Goal: Transaction & Acquisition: Book appointment/travel/reservation

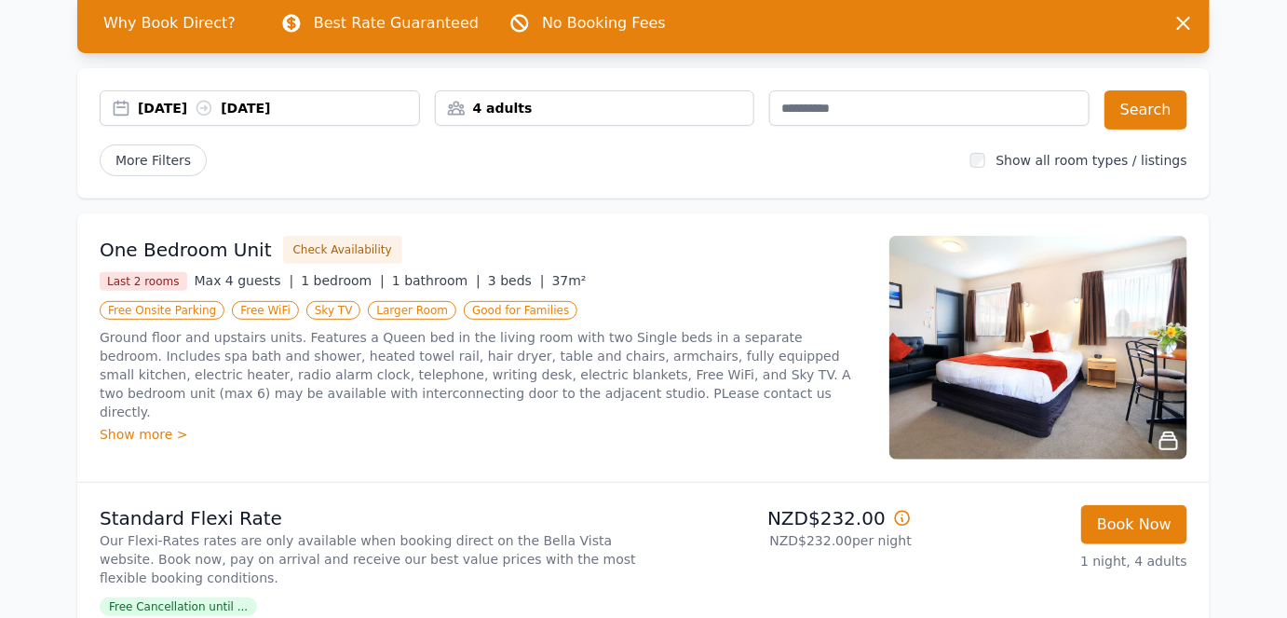
scroll to position [98, 0]
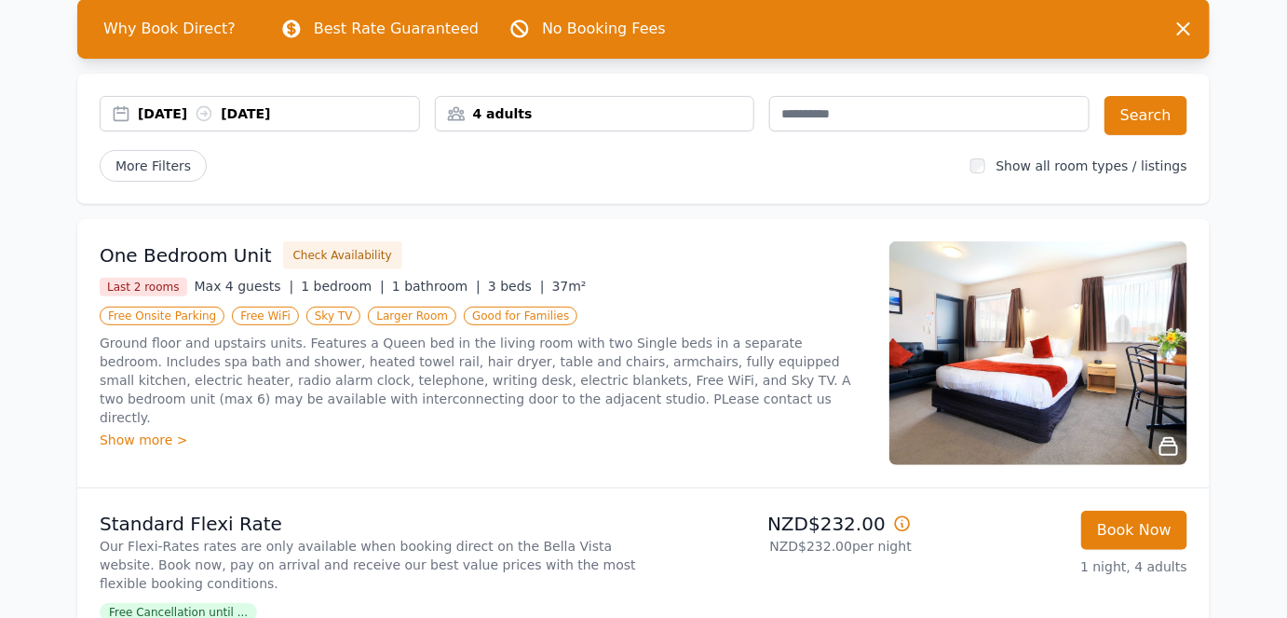
click at [492, 108] on div "4 adults" at bounding box center [595, 113] width 319 height 19
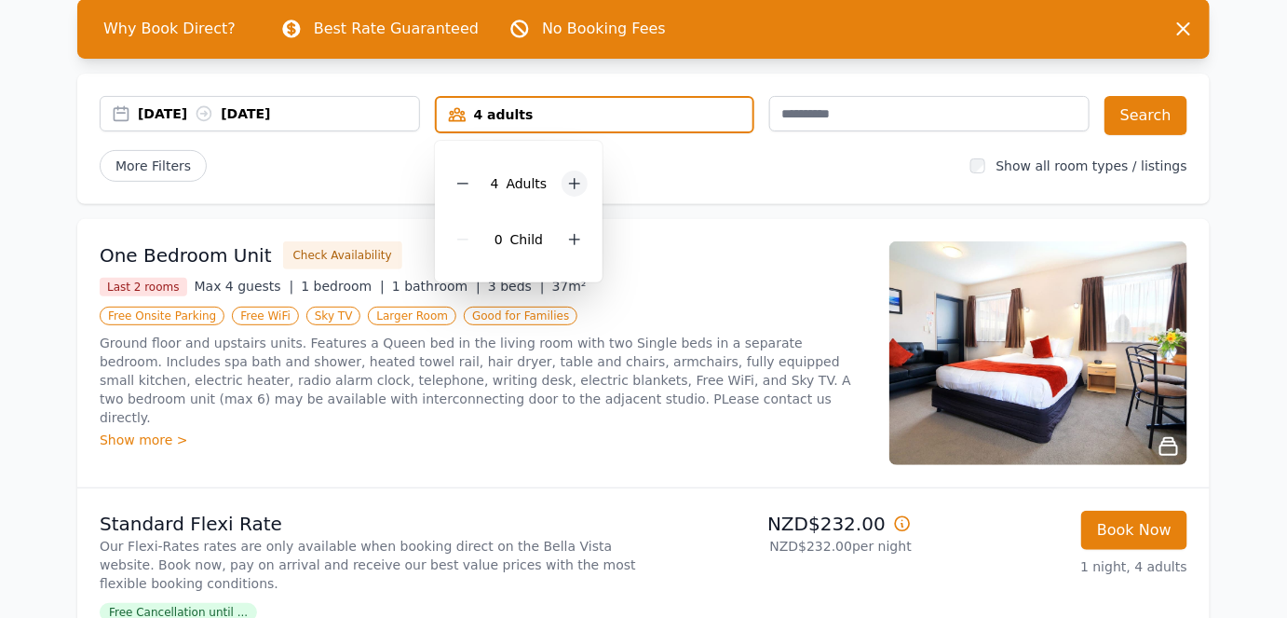
click at [579, 182] on icon at bounding box center [574, 183] width 15 height 15
click at [1151, 129] on button "Search" at bounding box center [1146, 115] width 83 height 39
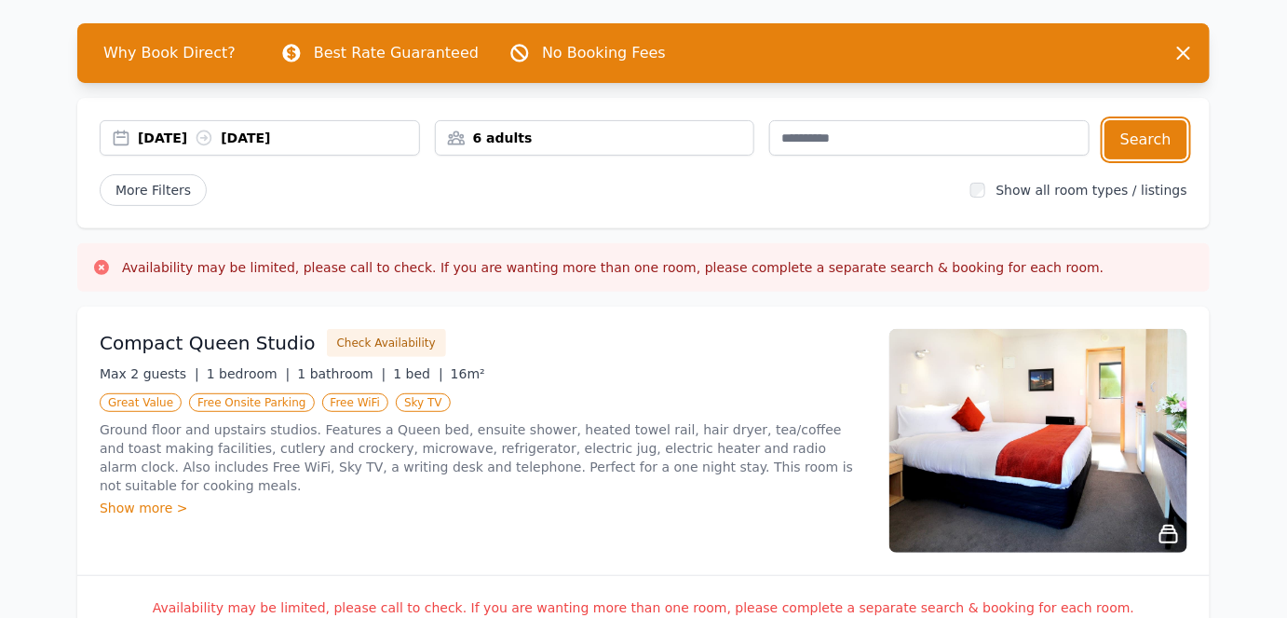
scroll to position [170, 0]
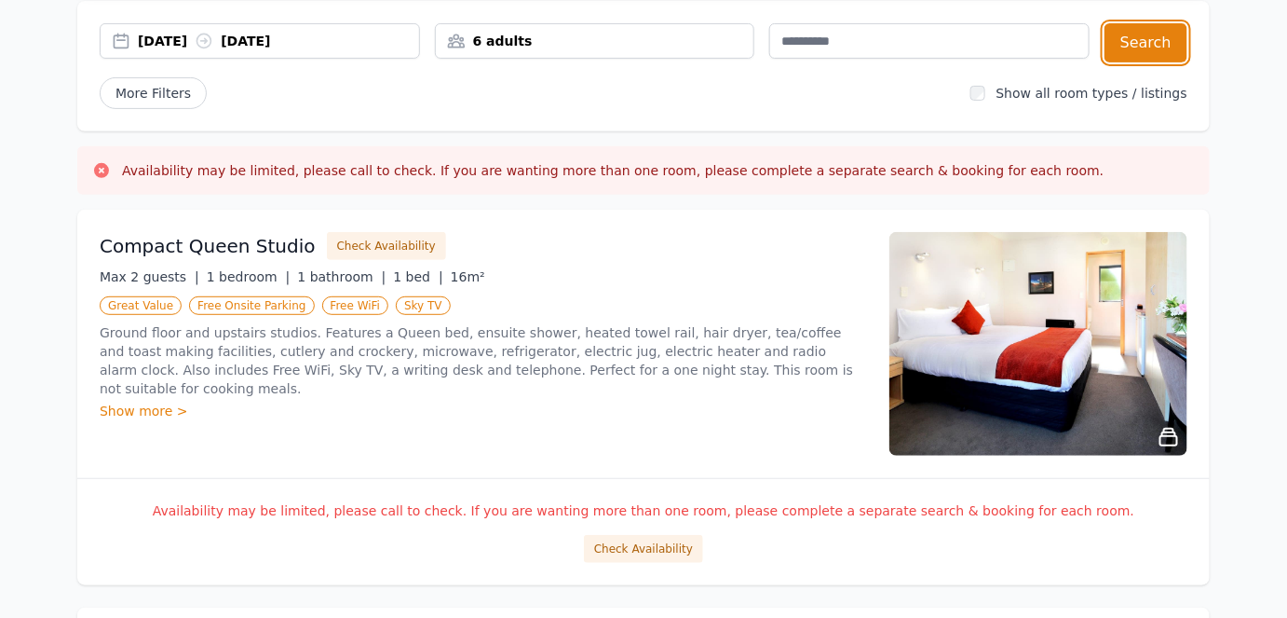
click at [481, 48] on div "6 adults" at bounding box center [595, 41] width 319 height 19
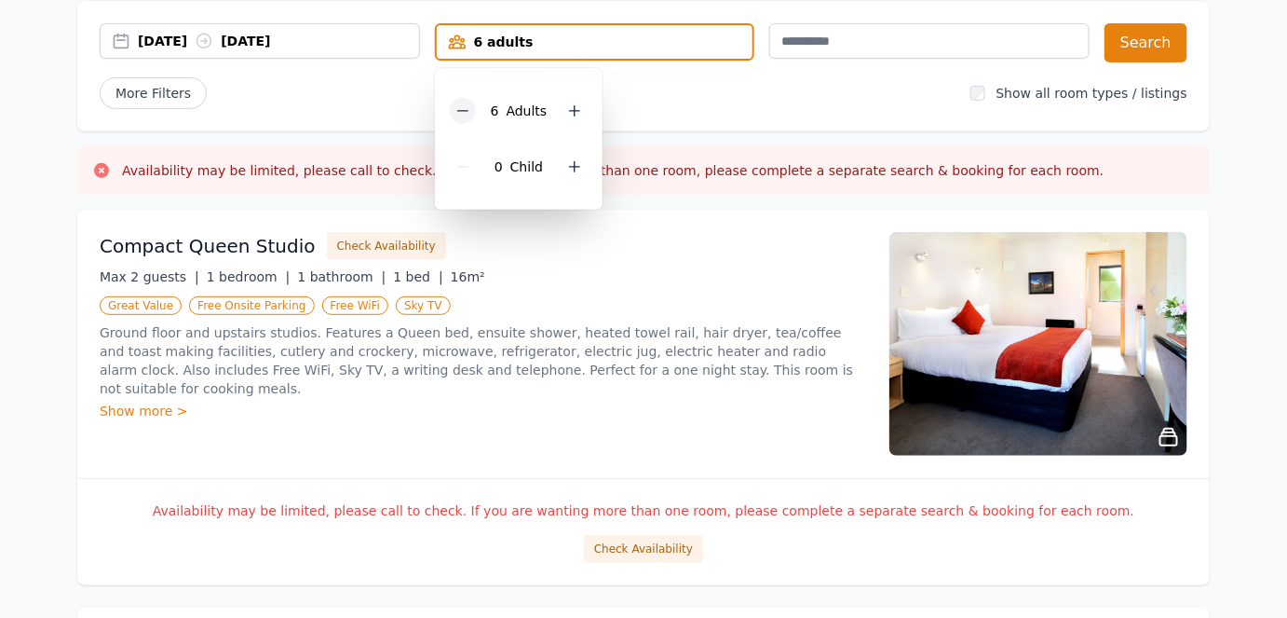
click at [462, 113] on icon at bounding box center [463, 110] width 15 height 15
click at [1164, 32] on button "Search" at bounding box center [1146, 42] width 83 height 39
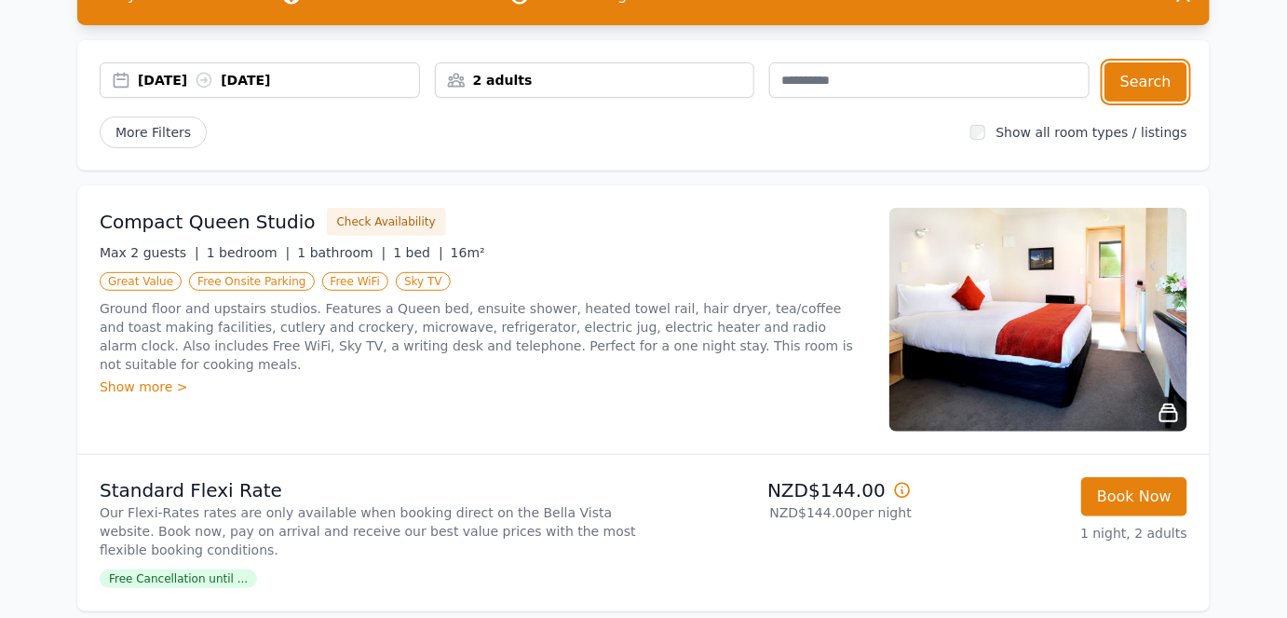
scroll to position [130, 0]
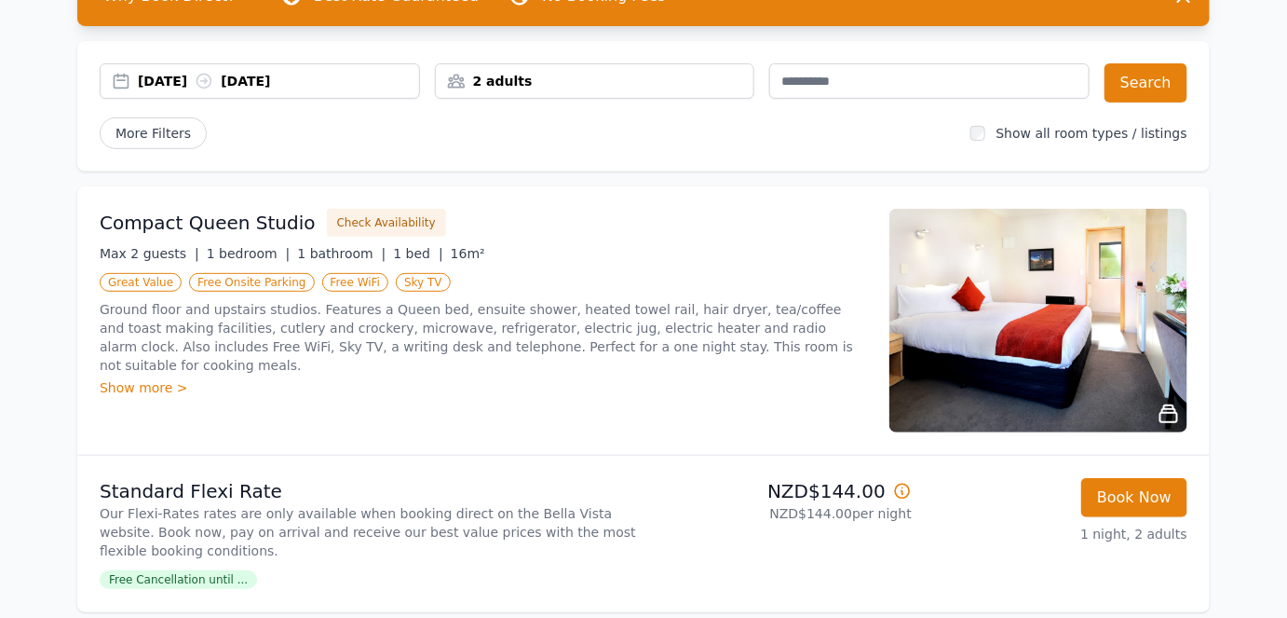
click at [129, 313] on p "Ground floor and upstairs studios. Features a Queen bed, ensuite shower, heated…" at bounding box center [484, 337] width 768 height 75
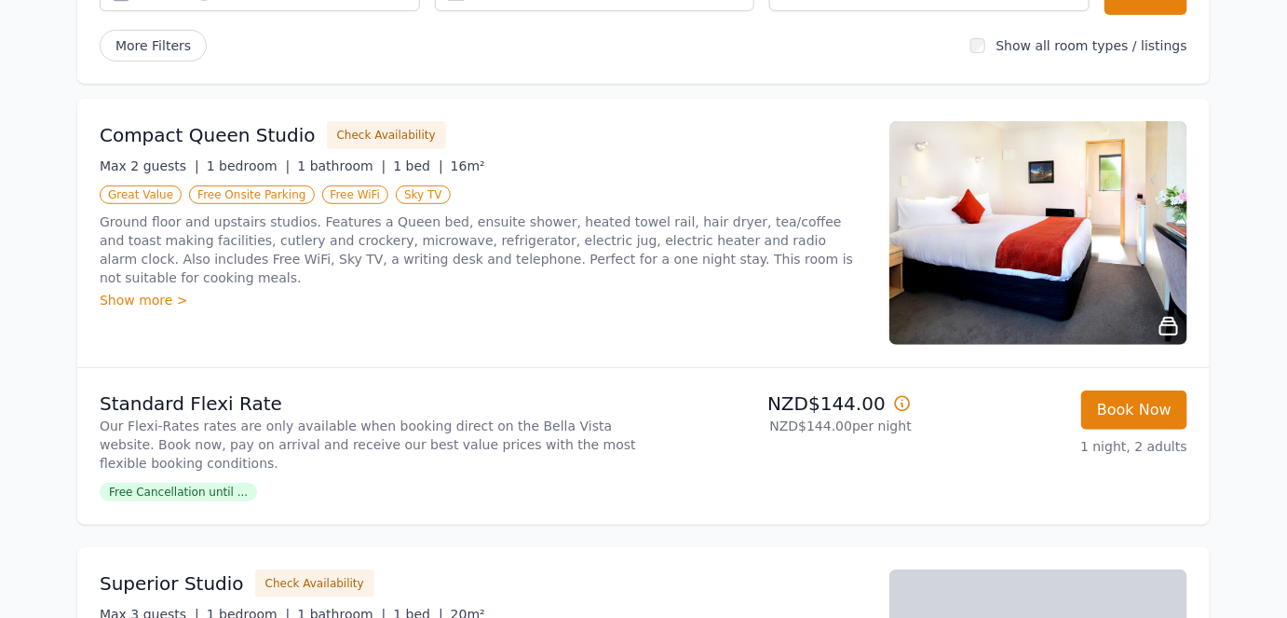
scroll to position [238, 0]
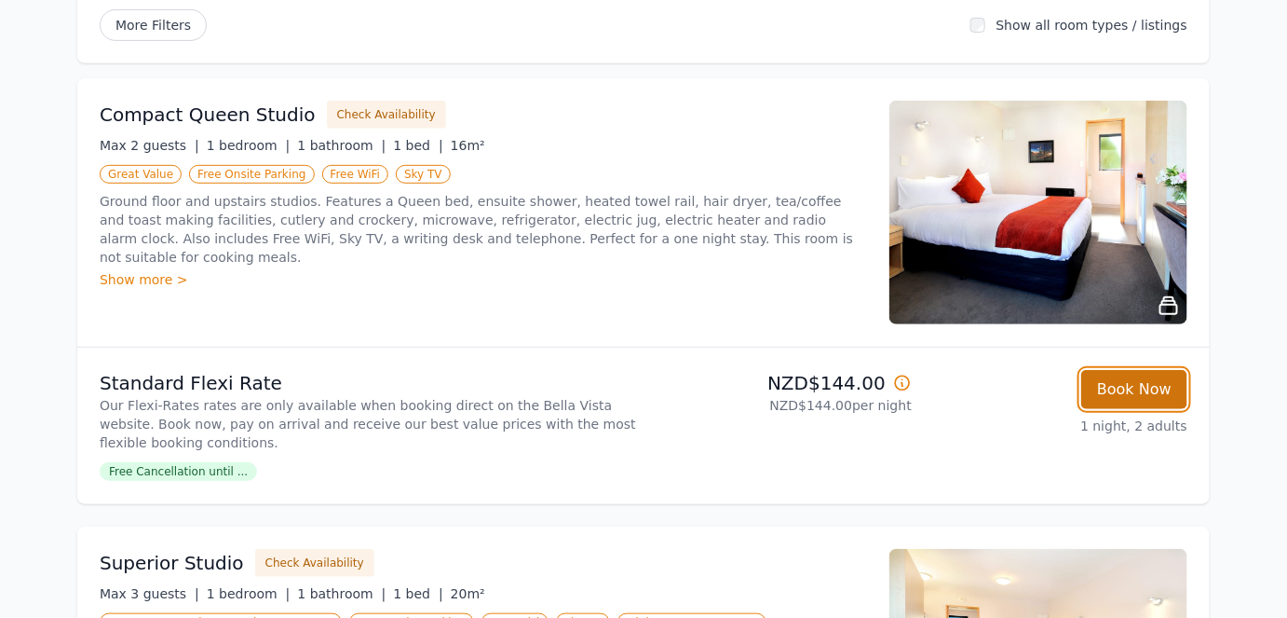
click at [1123, 377] on button "Book Now" at bounding box center [1135, 389] width 106 height 39
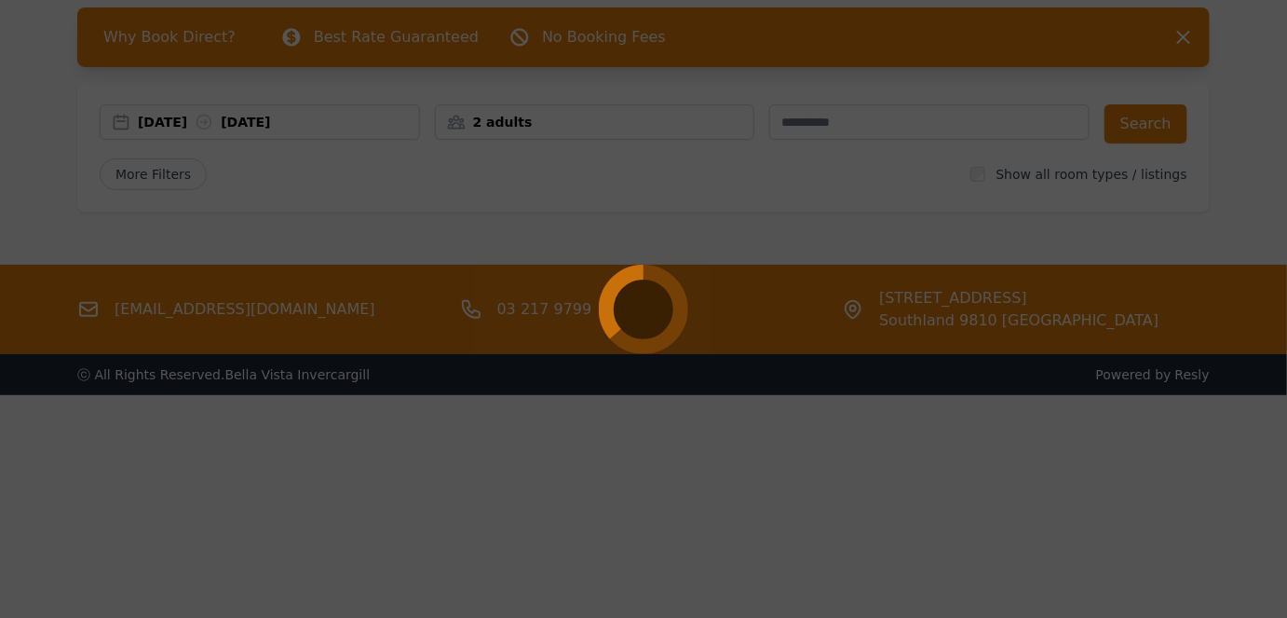
scroll to position [89, 0]
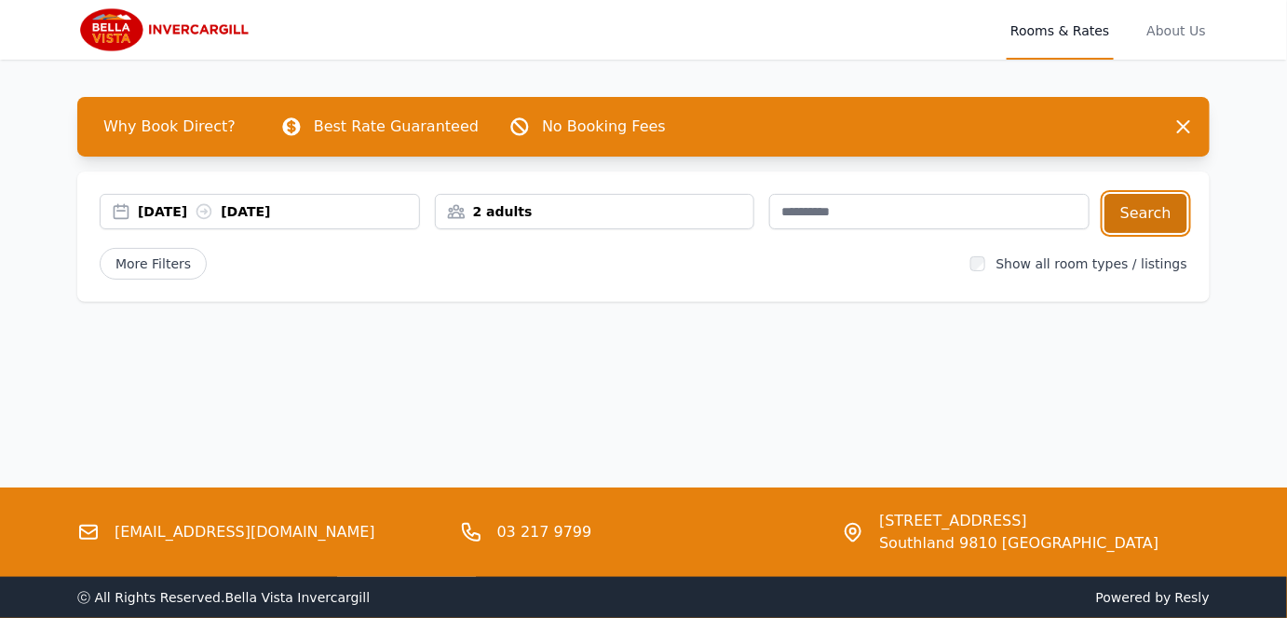
click at [1127, 224] on button "Search" at bounding box center [1146, 213] width 83 height 39
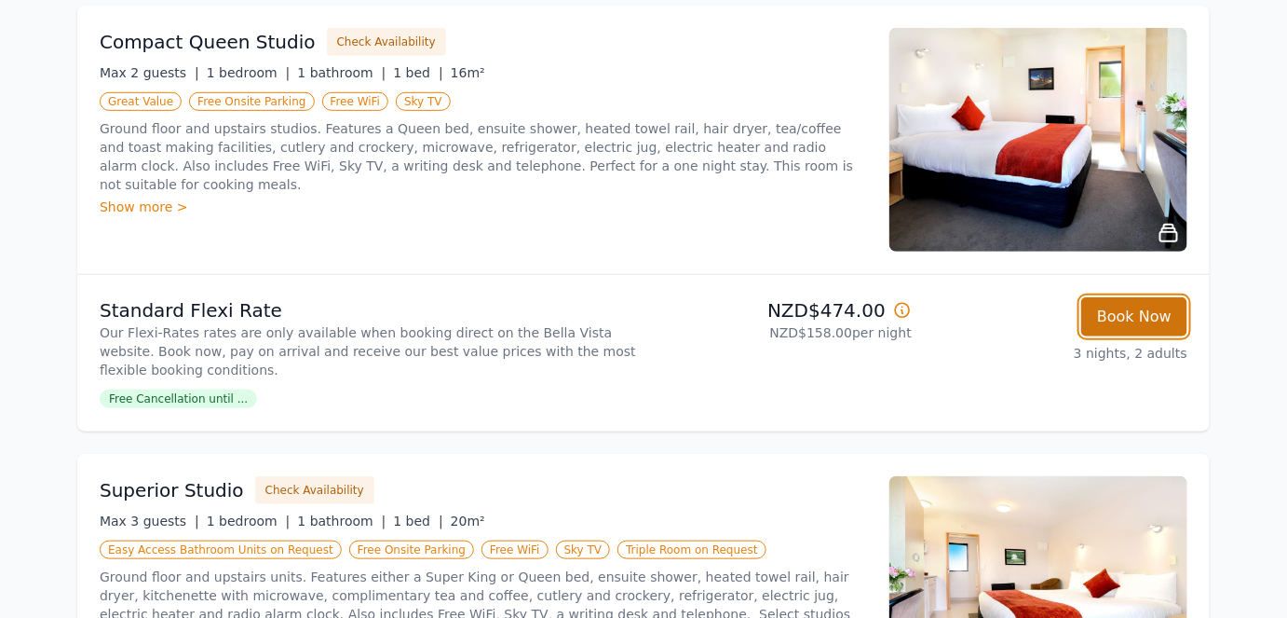
click at [1108, 301] on button "Book Now" at bounding box center [1135, 316] width 106 height 39
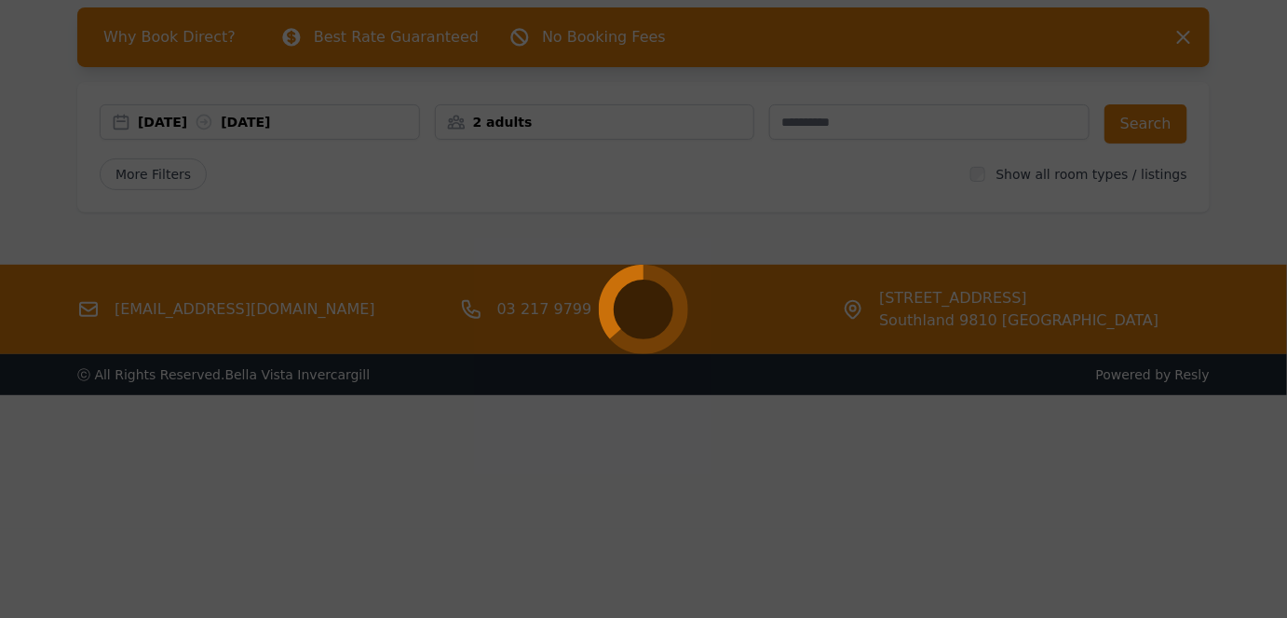
scroll to position [89, 0]
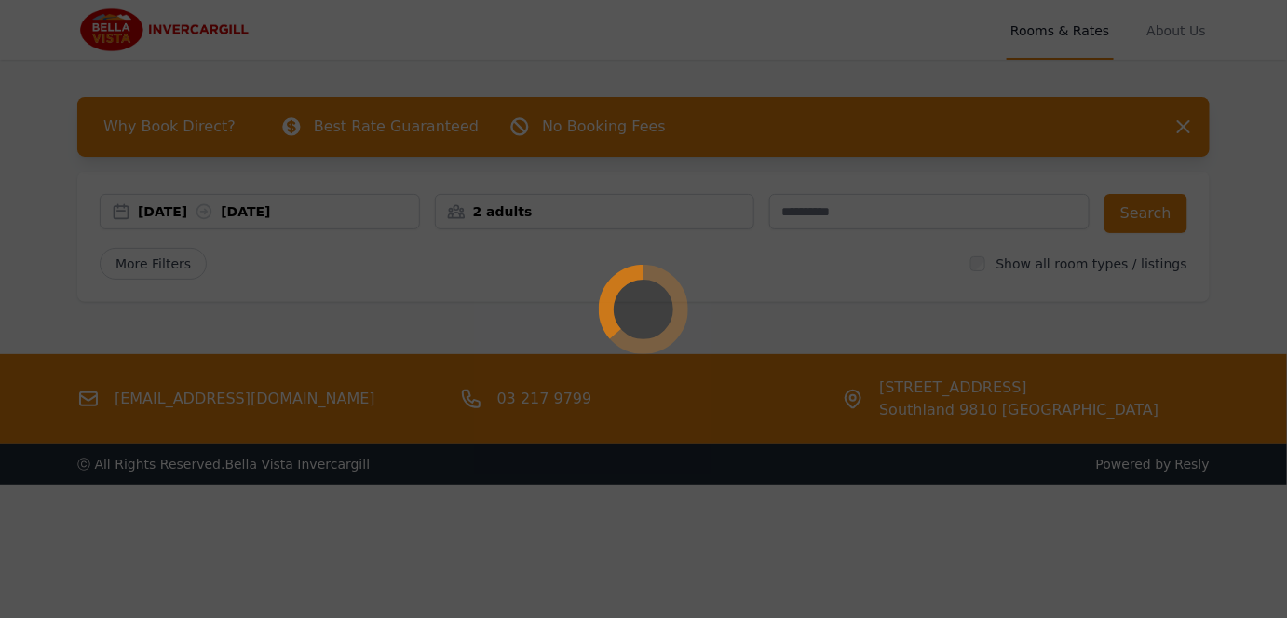
select select "**"
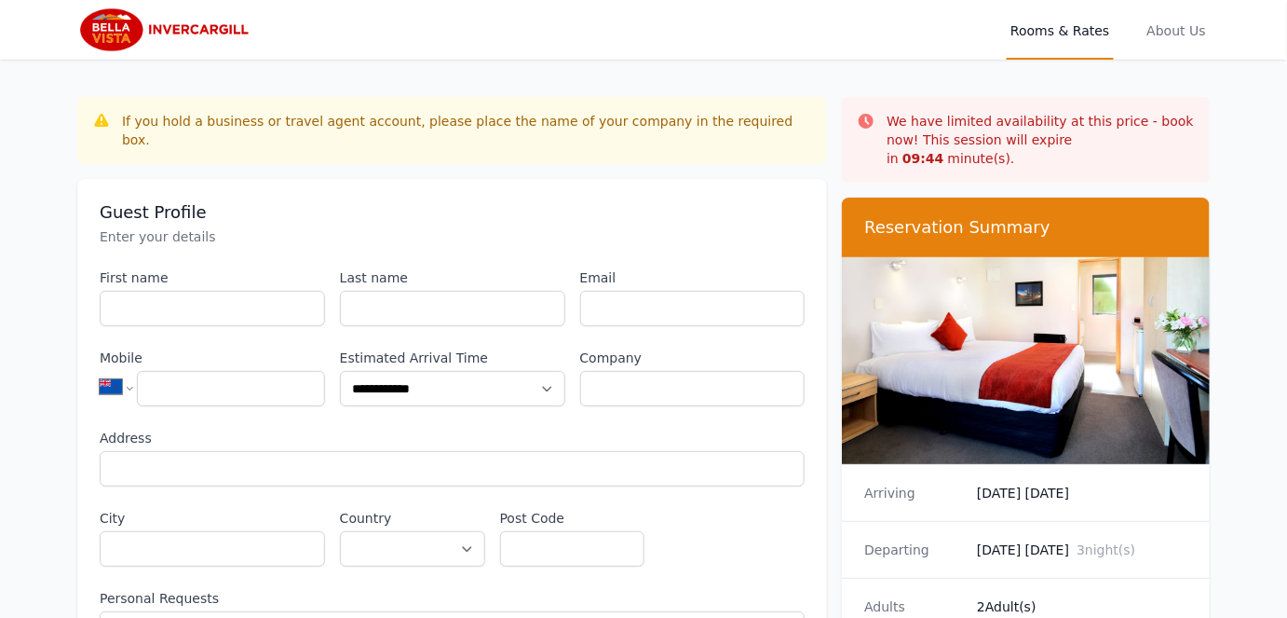
click at [97, 25] on img at bounding box center [166, 29] width 179 height 45
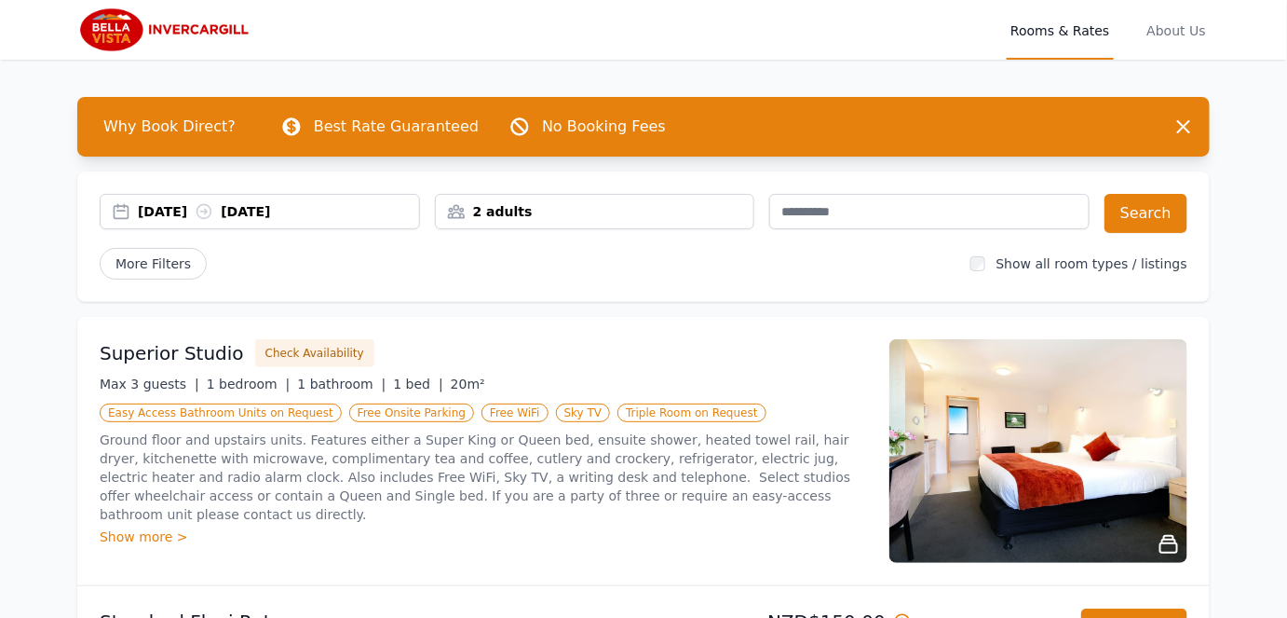
click at [117, 24] on img at bounding box center [166, 29] width 179 height 45
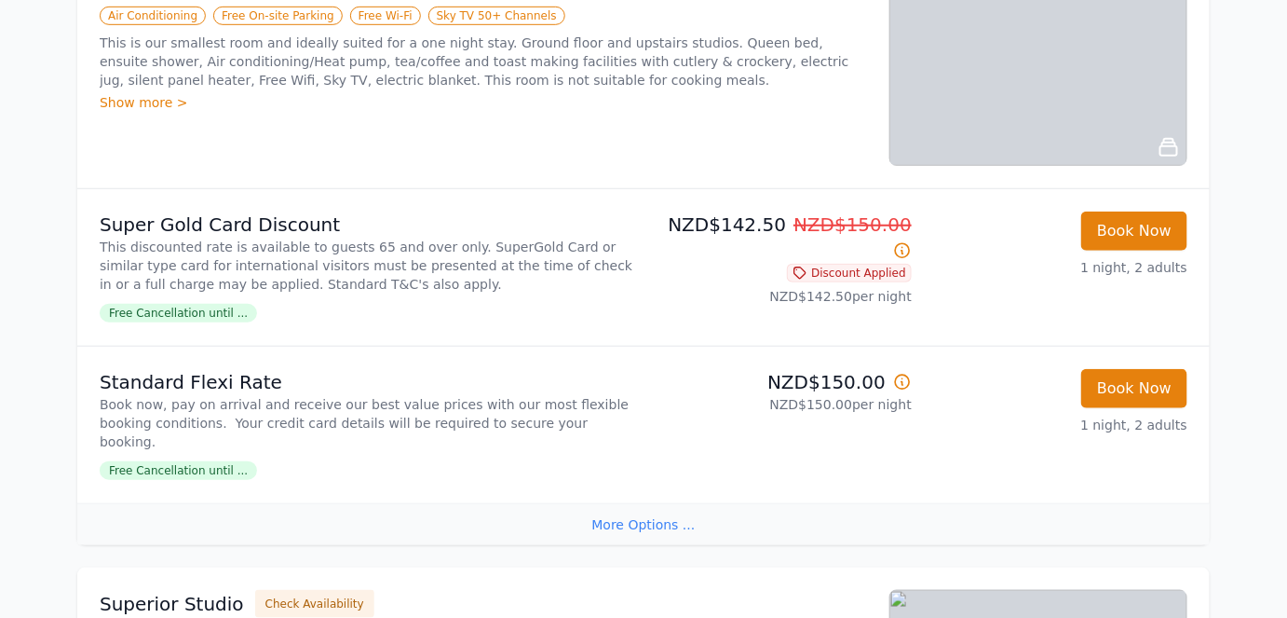
scroll to position [399, 0]
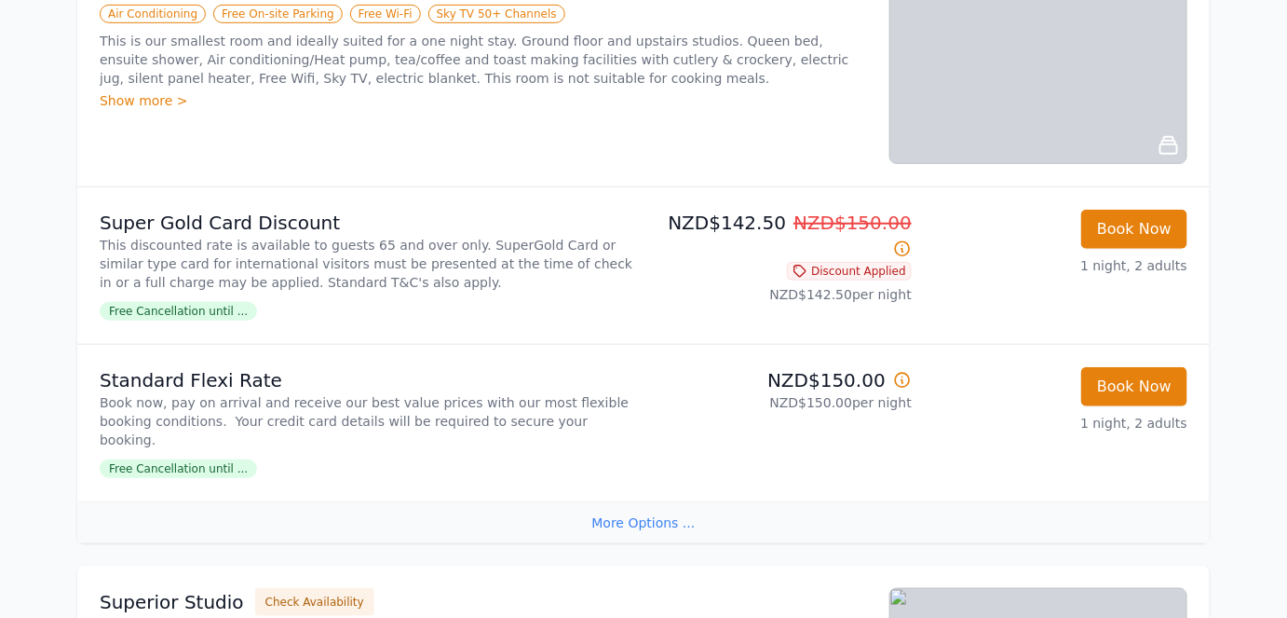
click at [181, 311] on span "Free Cancellation until ..." at bounding box center [178, 311] width 157 height 19
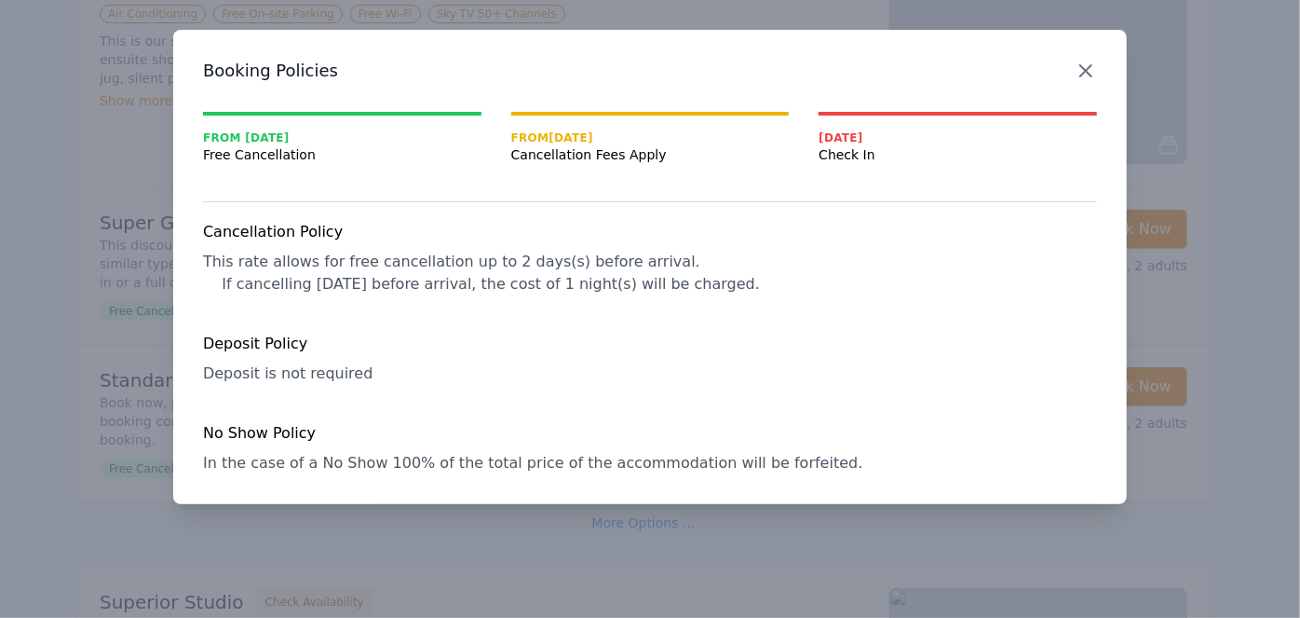
click at [1088, 76] on icon "button" at bounding box center [1086, 71] width 22 height 22
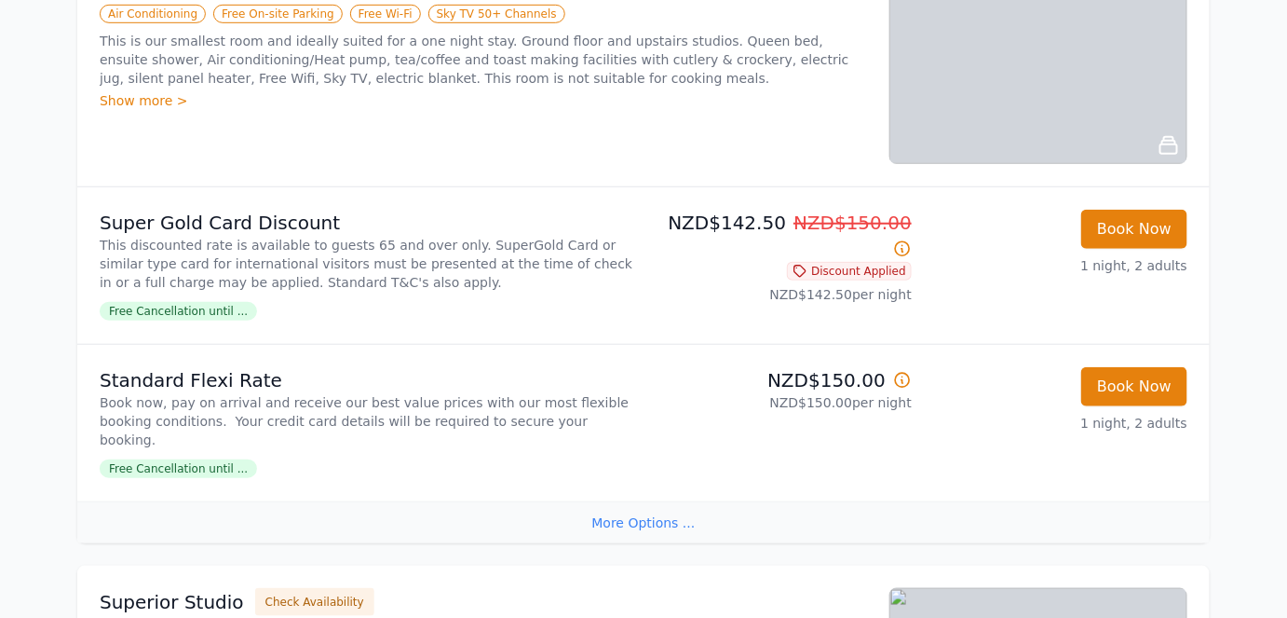
click at [686, 511] on div "More Options ..." at bounding box center [643, 522] width 1133 height 42
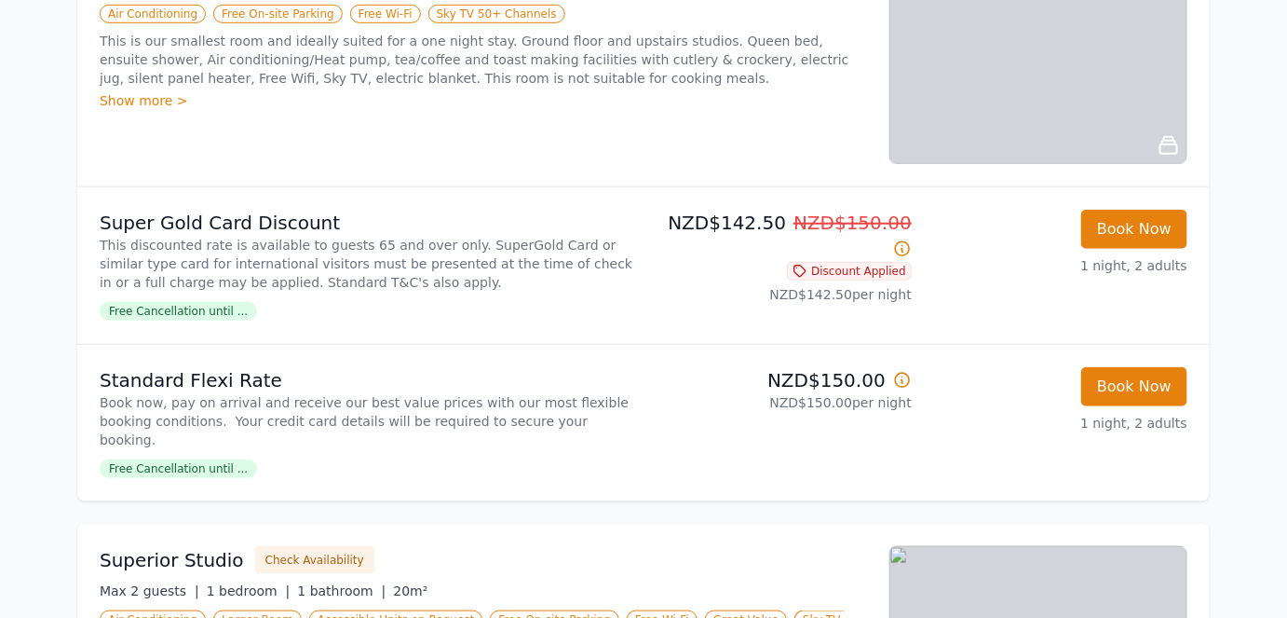
scroll to position [0, 0]
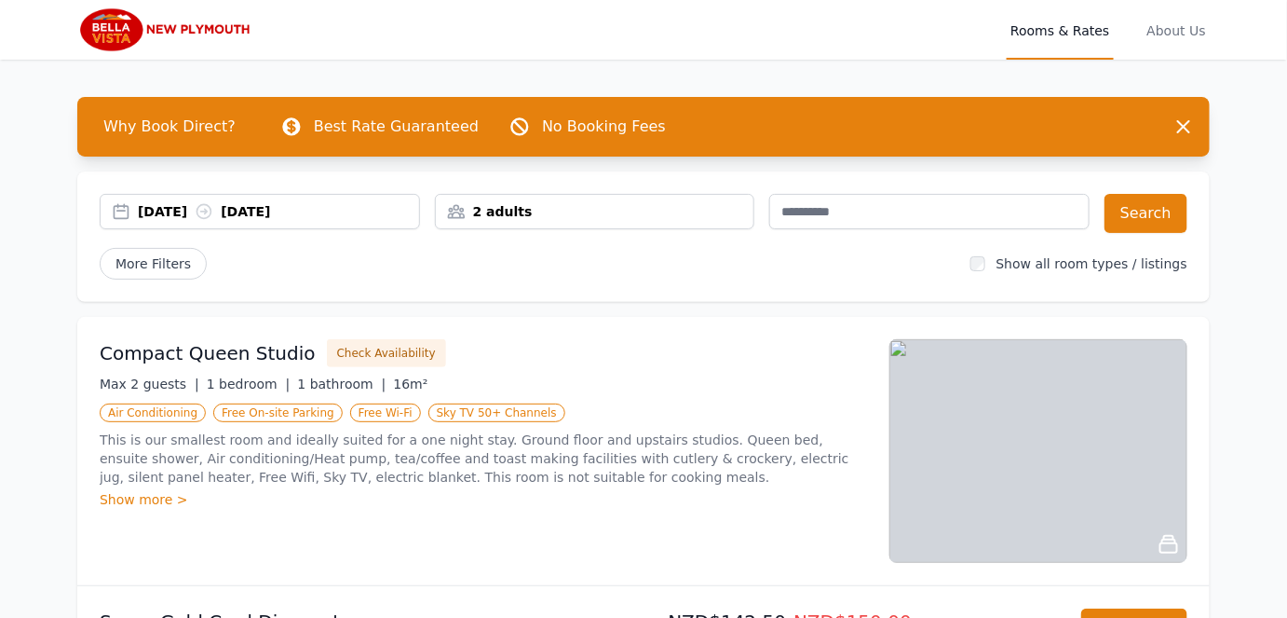
click at [192, 29] on img at bounding box center [166, 29] width 179 height 45
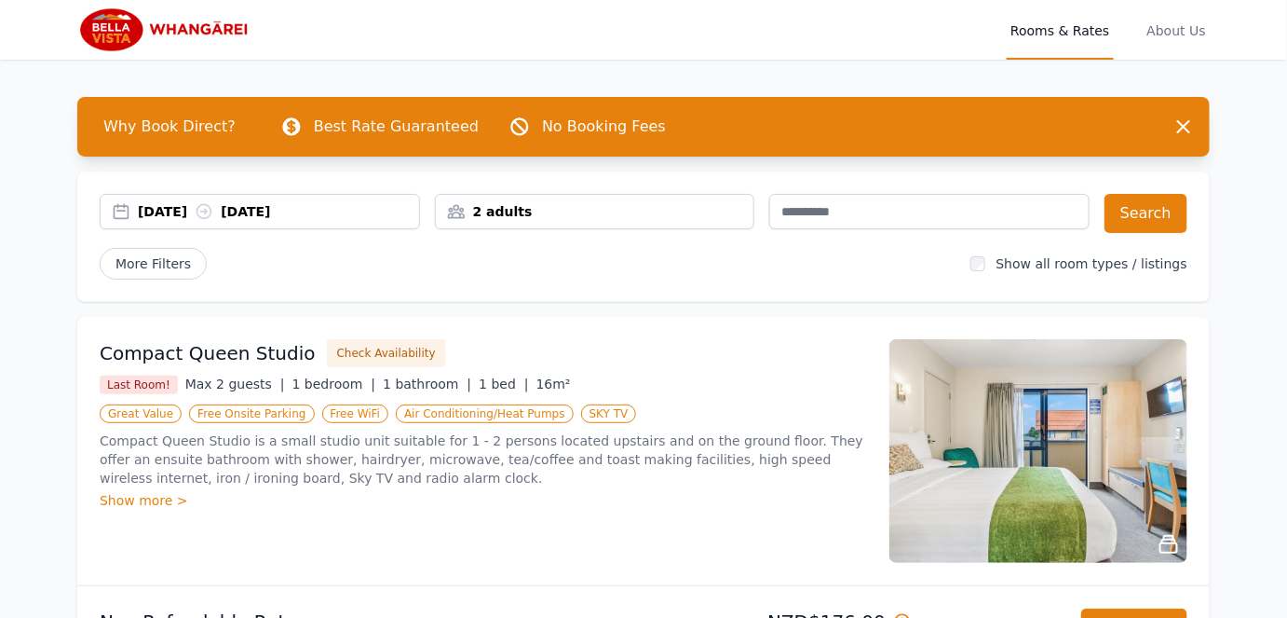
click at [128, 42] on img at bounding box center [166, 29] width 179 height 45
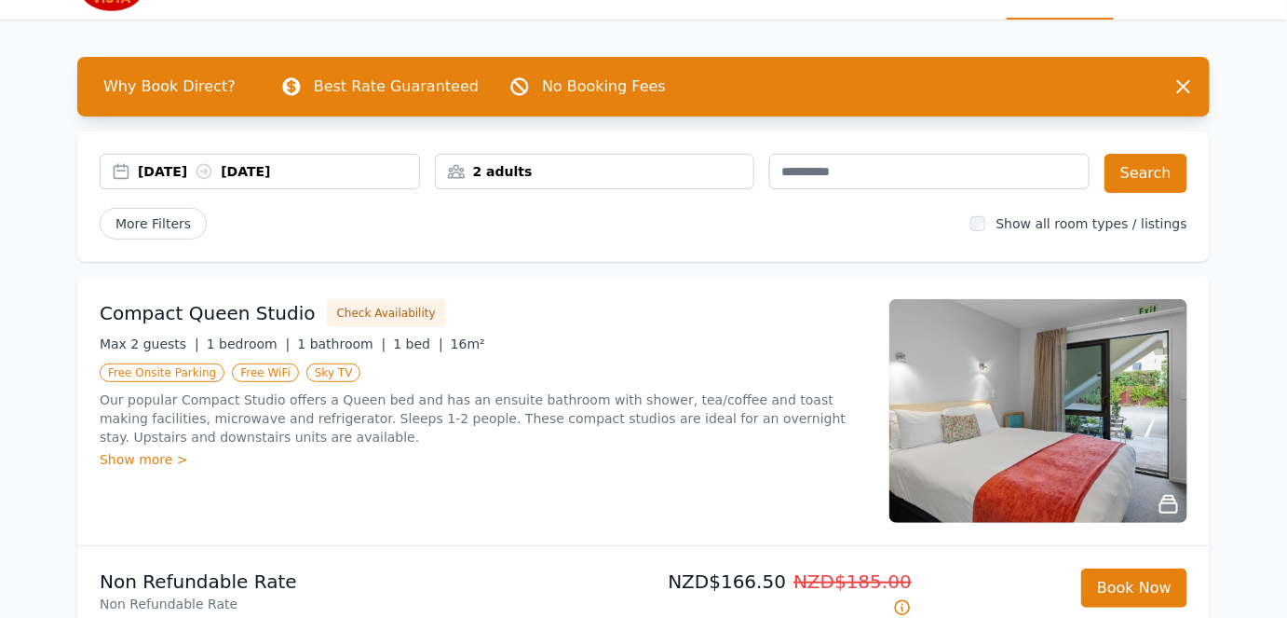
scroll to position [20, 0]
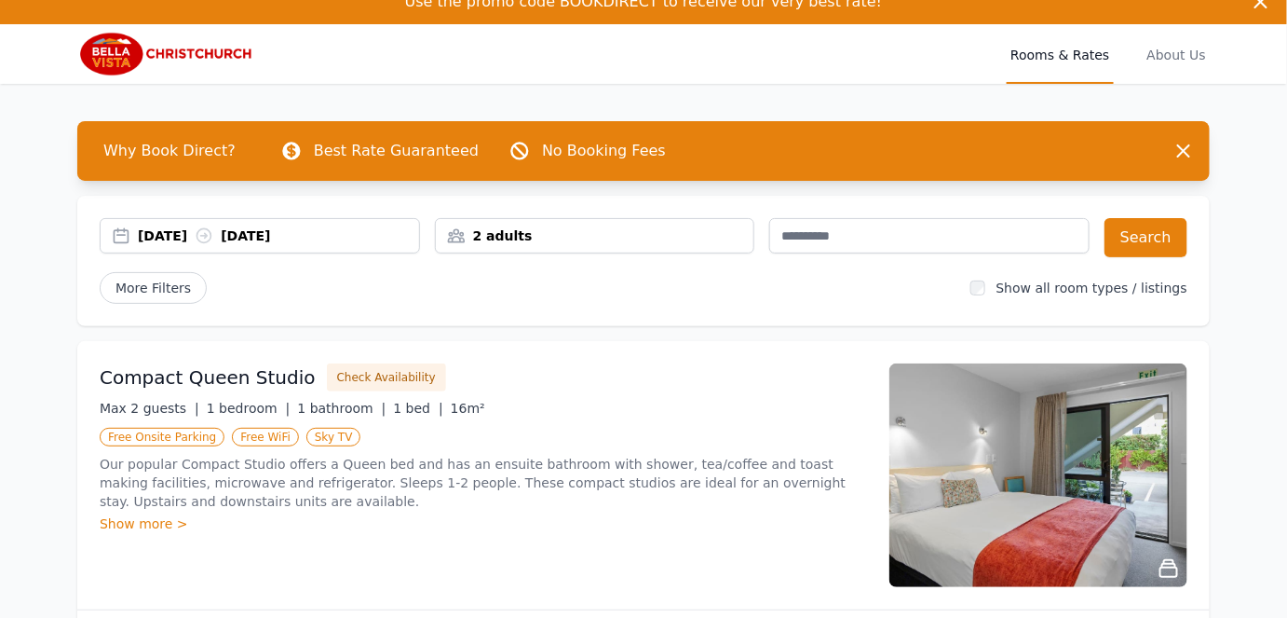
click at [134, 60] on img at bounding box center [166, 54] width 179 height 45
